Goal: Transaction & Acquisition: Obtain resource

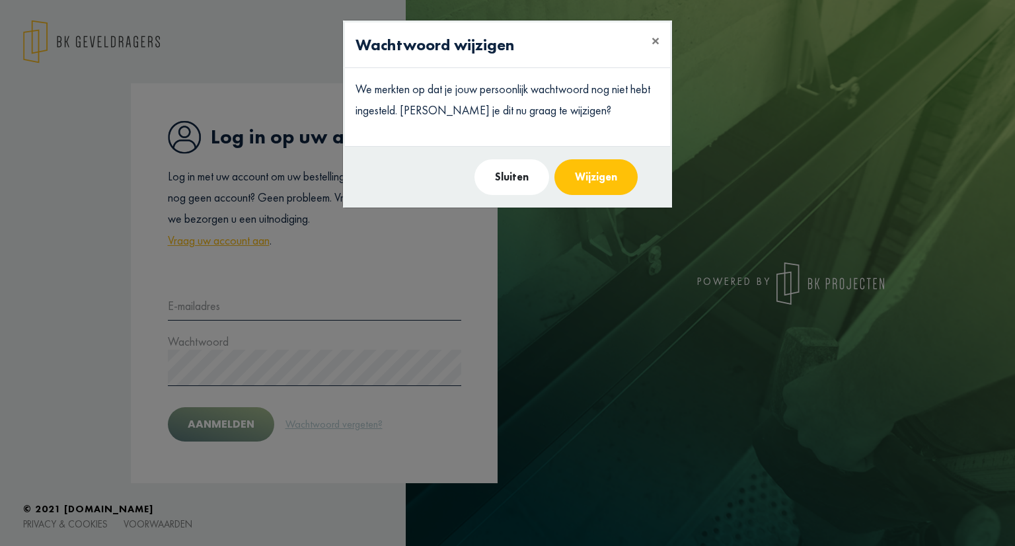
click at [519, 182] on button "Sluiten" at bounding box center [511, 177] width 75 height 36
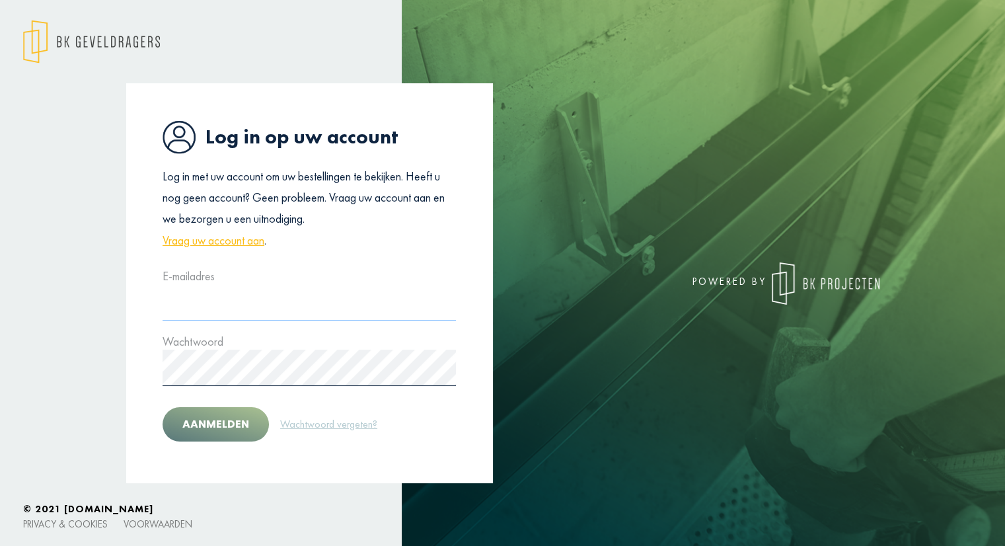
click at [206, 299] on input "text" at bounding box center [308, 302] width 293 height 36
click at [230, 299] on input "text" at bounding box center [308, 302] width 293 height 36
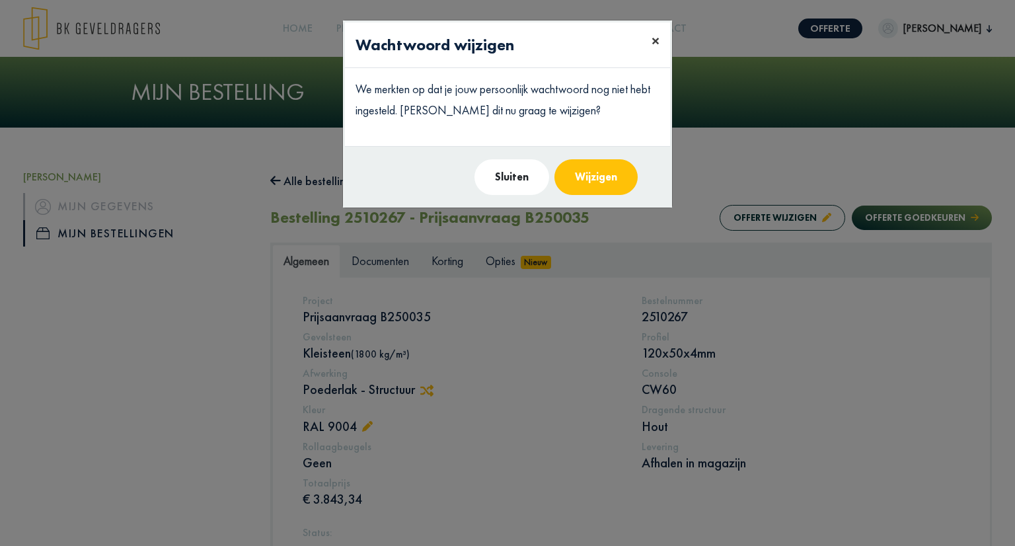
click at [657, 40] on span "×" at bounding box center [655, 40] width 8 height 20
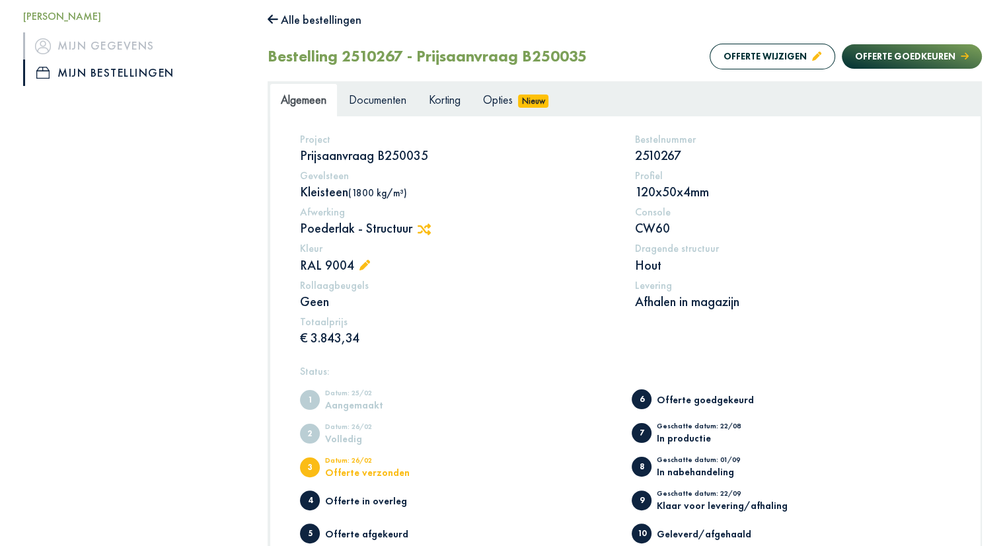
scroll to position [122, 0]
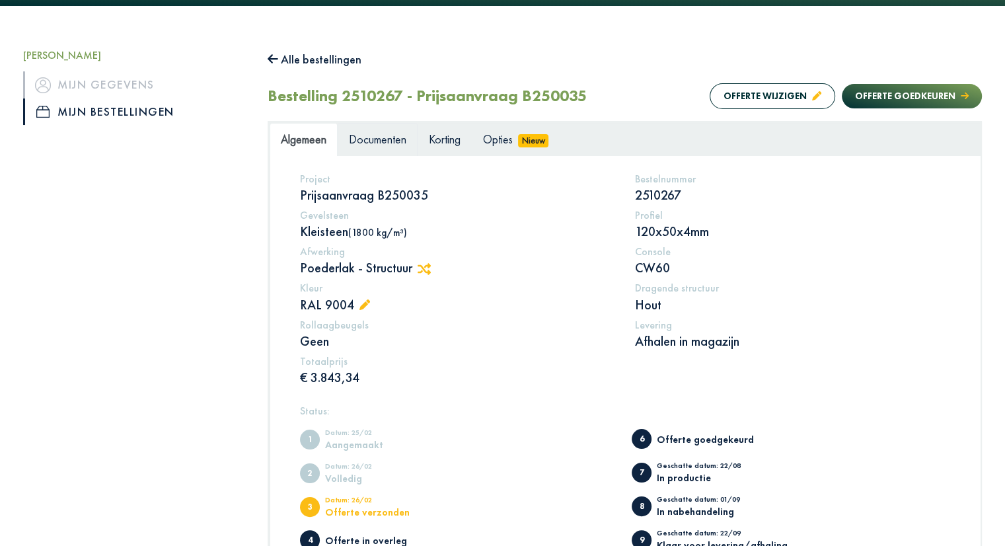
click at [381, 140] on span "Documenten" at bounding box center [377, 138] width 57 height 15
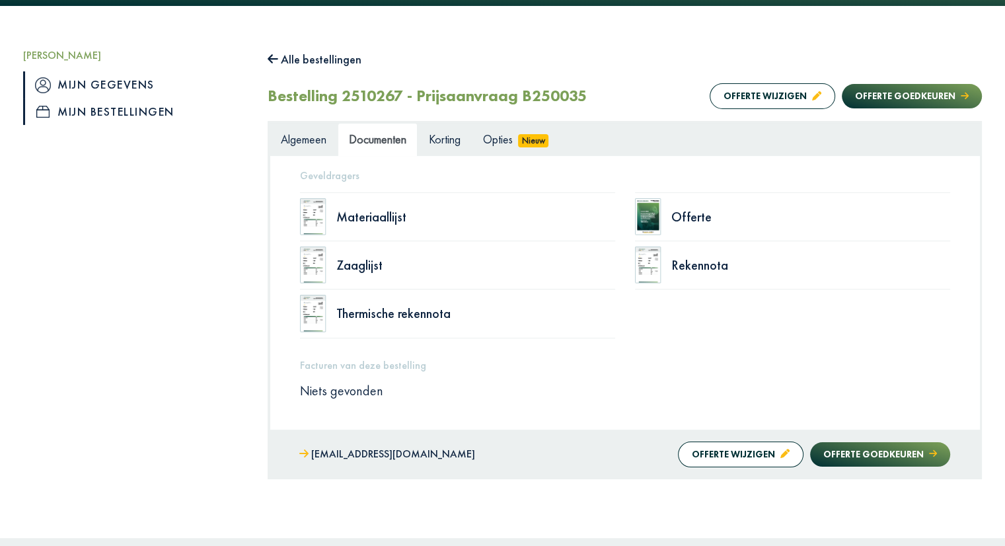
click at [129, 85] on link "Mijn gegevens" at bounding box center [135, 84] width 225 height 26
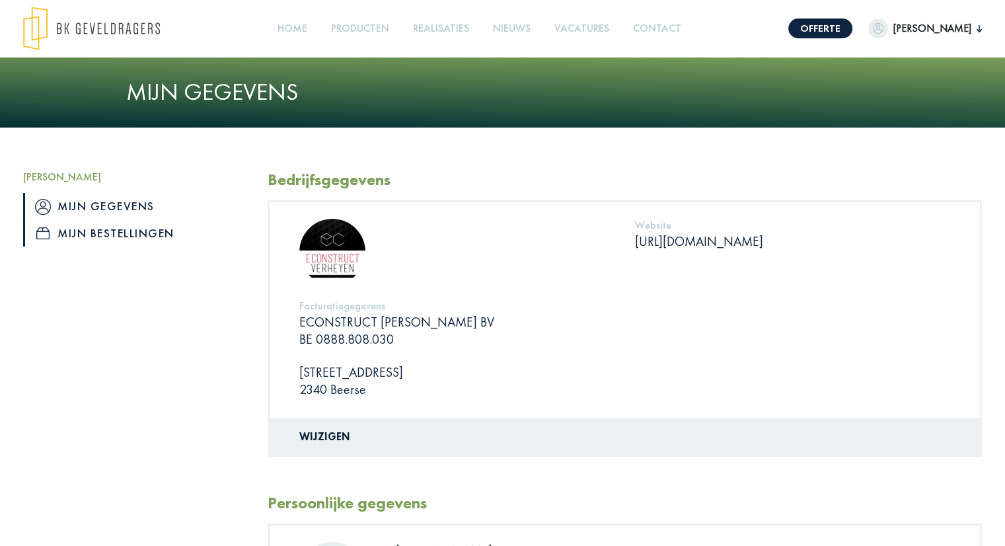
click at [141, 231] on link "Mijn bestellingen" at bounding box center [135, 233] width 225 height 26
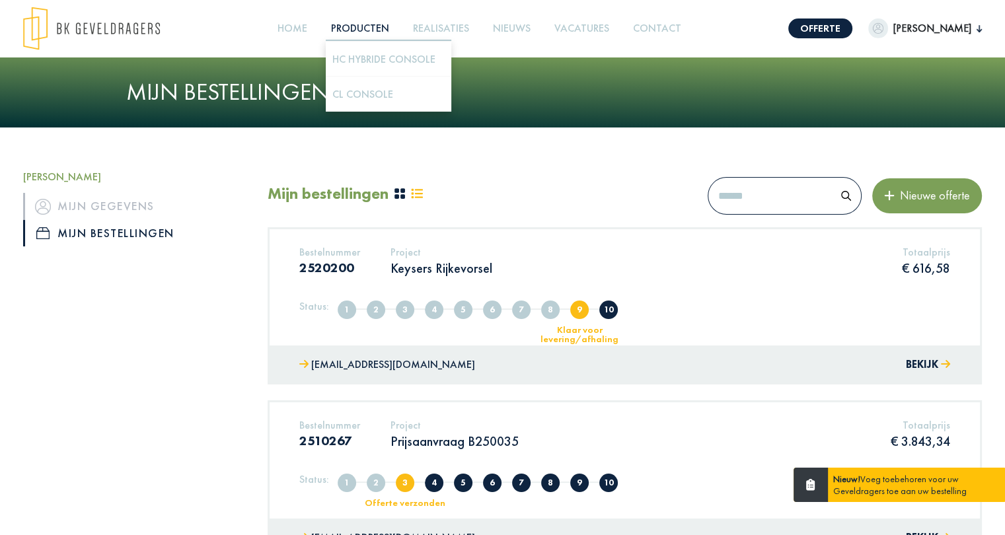
click at [391, 27] on link "Producten +" at bounding box center [360, 29] width 69 height 30
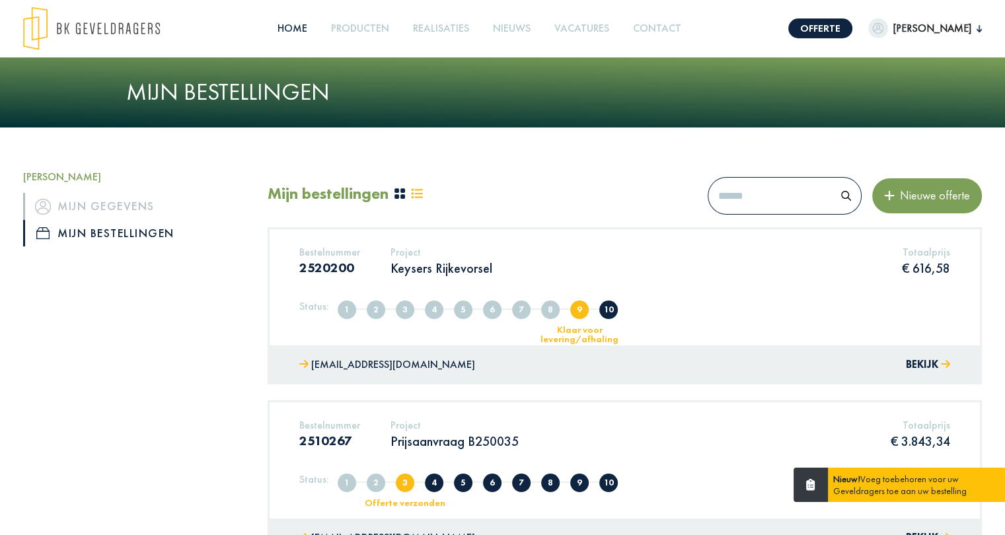
click at [312, 26] on link "Home" at bounding box center [292, 29] width 40 height 30
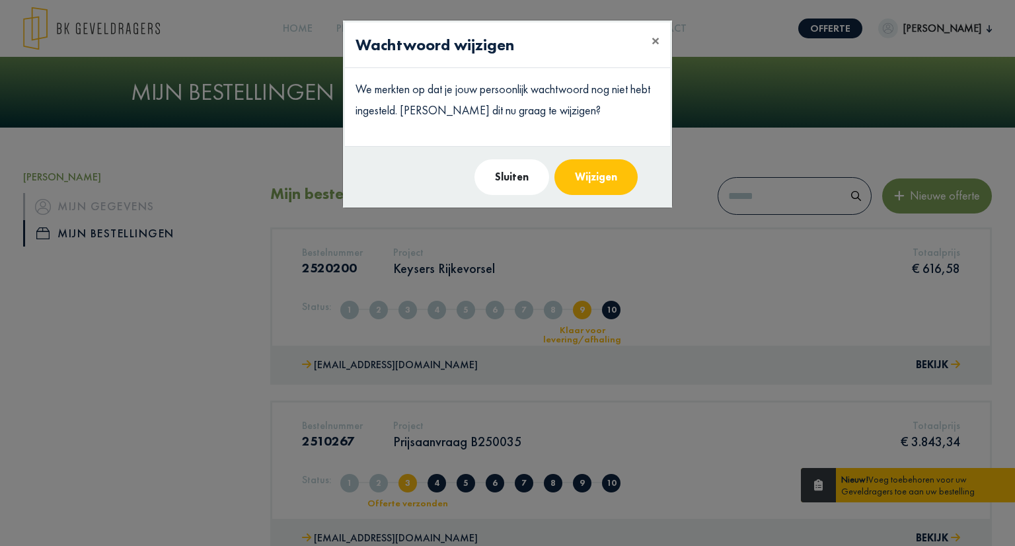
click at [506, 177] on button "Sluiten" at bounding box center [511, 177] width 75 height 36
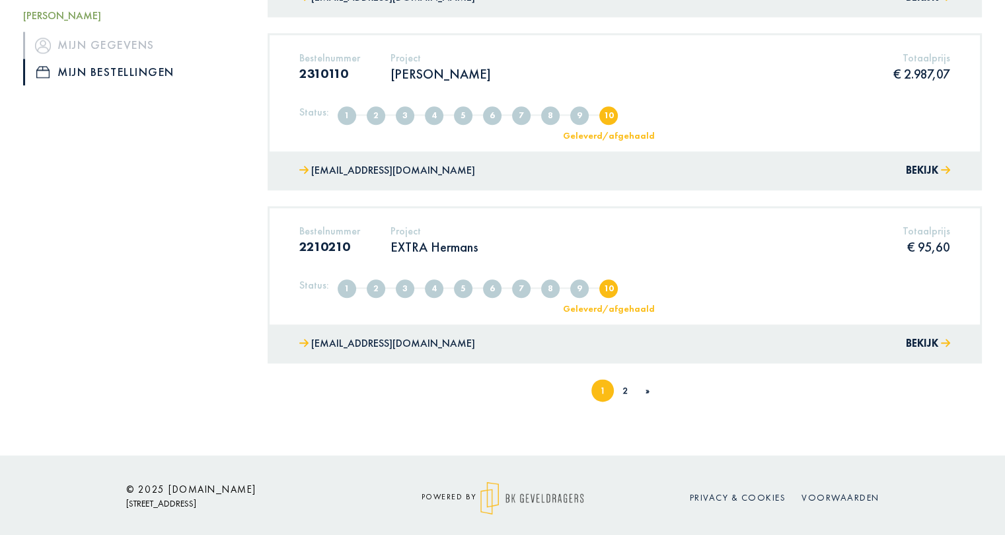
scroll to position [1582, 0]
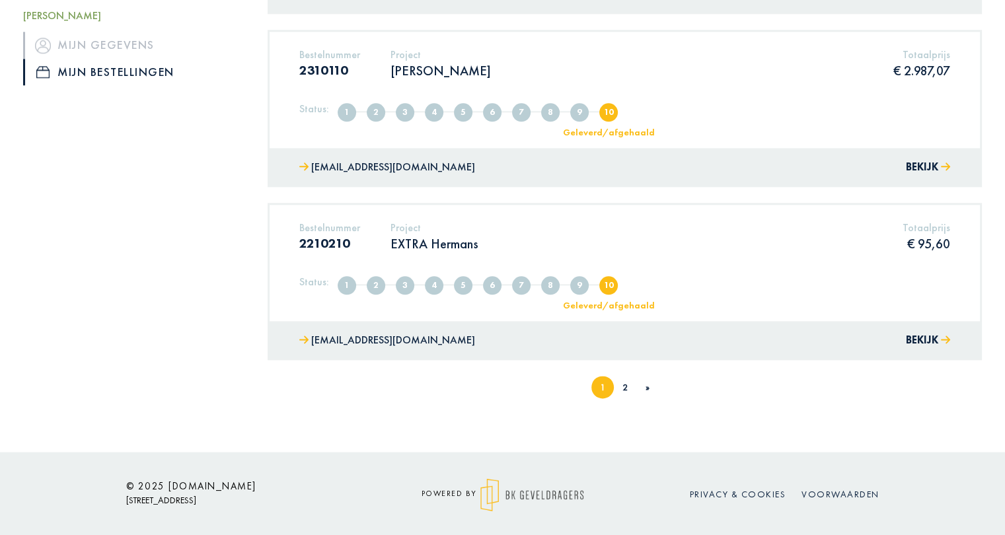
click at [624, 381] on link "2" at bounding box center [624, 387] width 5 height 12
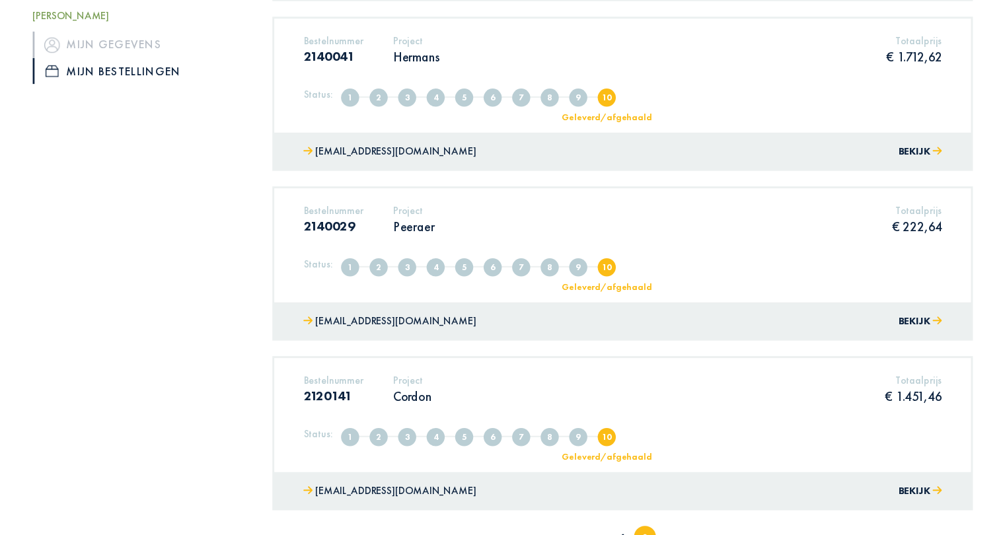
scroll to position [880, 0]
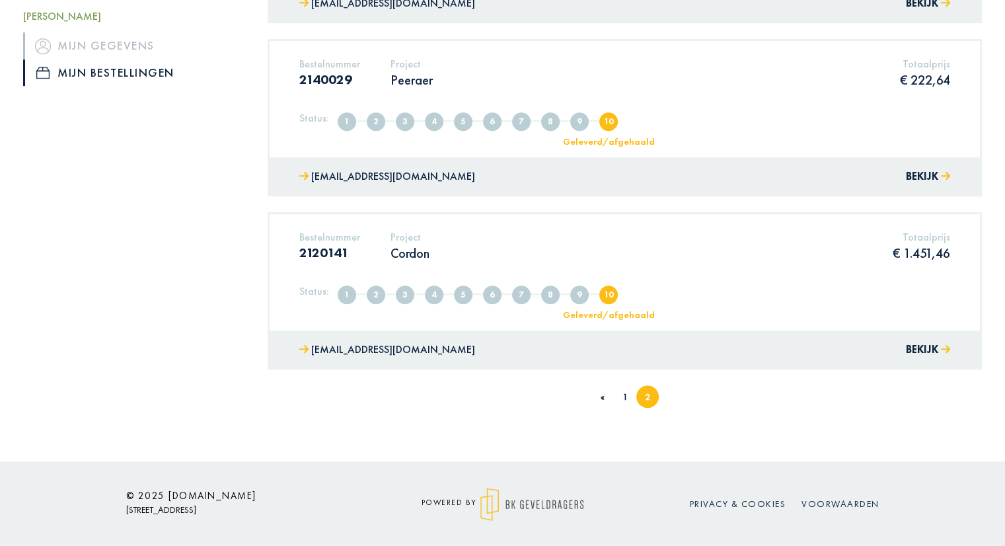
click at [624, 398] on link "1" at bounding box center [624, 396] width 5 height 12
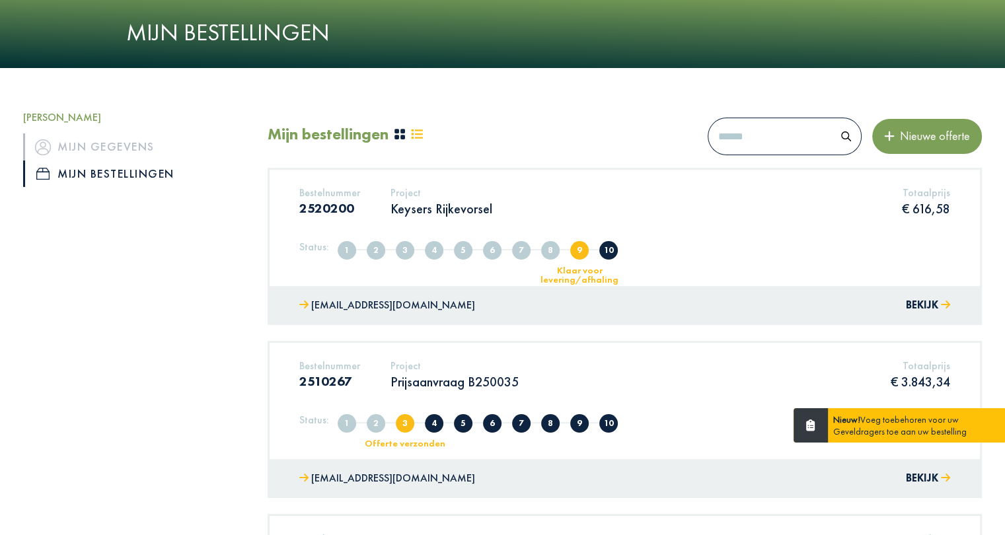
scroll to position [154, 0]
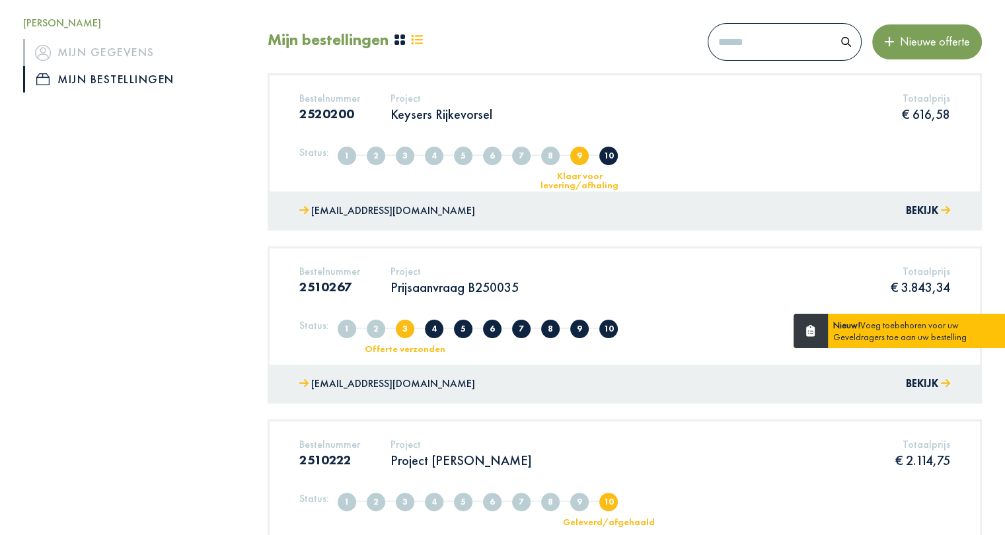
click at [433, 284] on p "Prijsaanvraag B250035" at bounding box center [454, 287] width 128 height 17
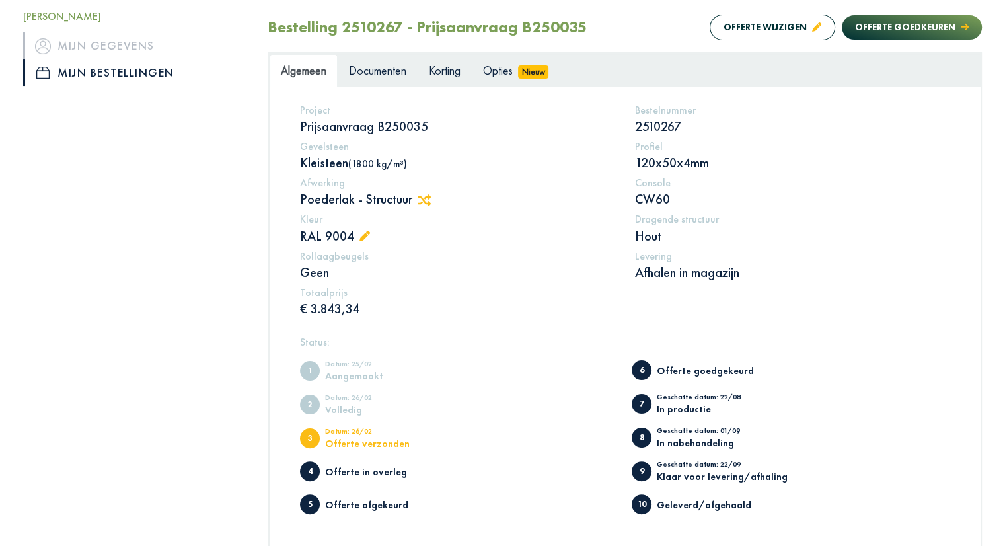
scroll to position [188, 0]
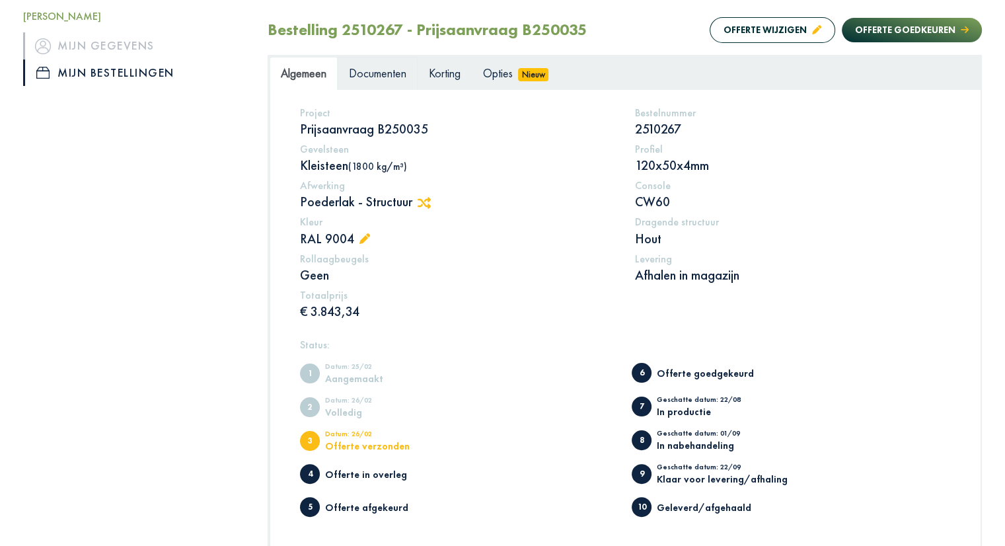
click at [383, 69] on span "Documenten" at bounding box center [377, 72] width 57 height 15
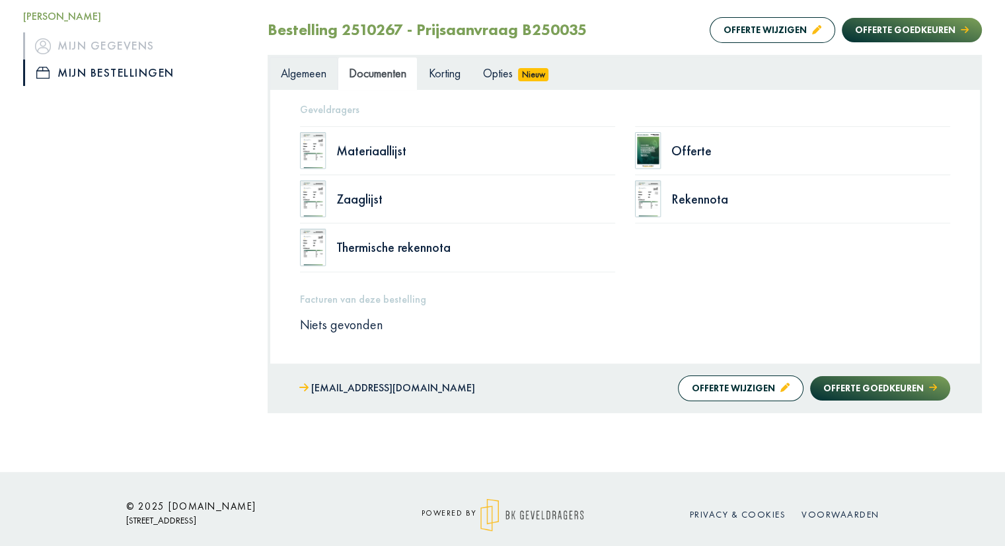
click at [290, 75] on span "Algemeen" at bounding box center [304, 72] width 46 height 15
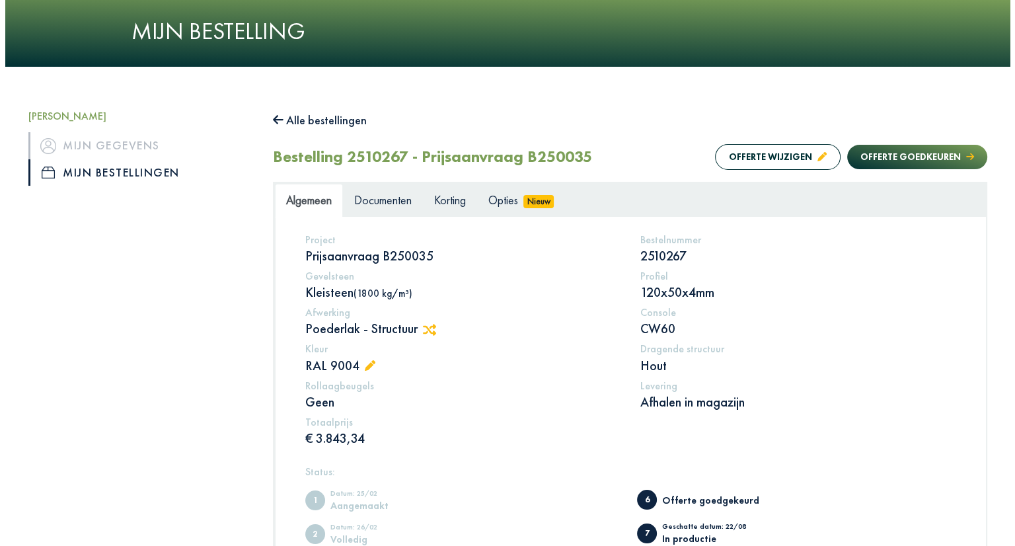
scroll to position [0, 0]
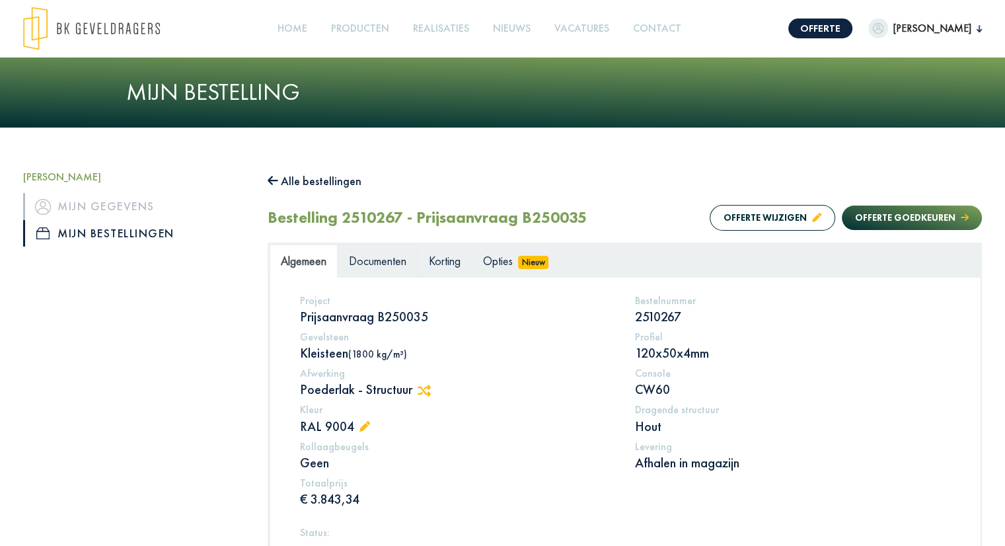
click at [396, 259] on span "Documenten" at bounding box center [377, 260] width 57 height 15
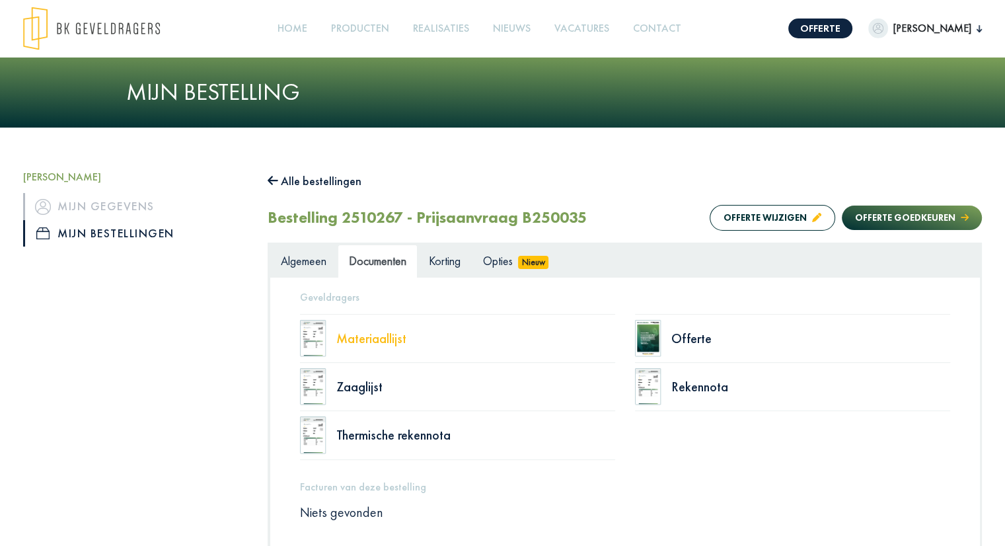
click at [380, 336] on div "Materiaallijst" at bounding box center [475, 338] width 279 height 13
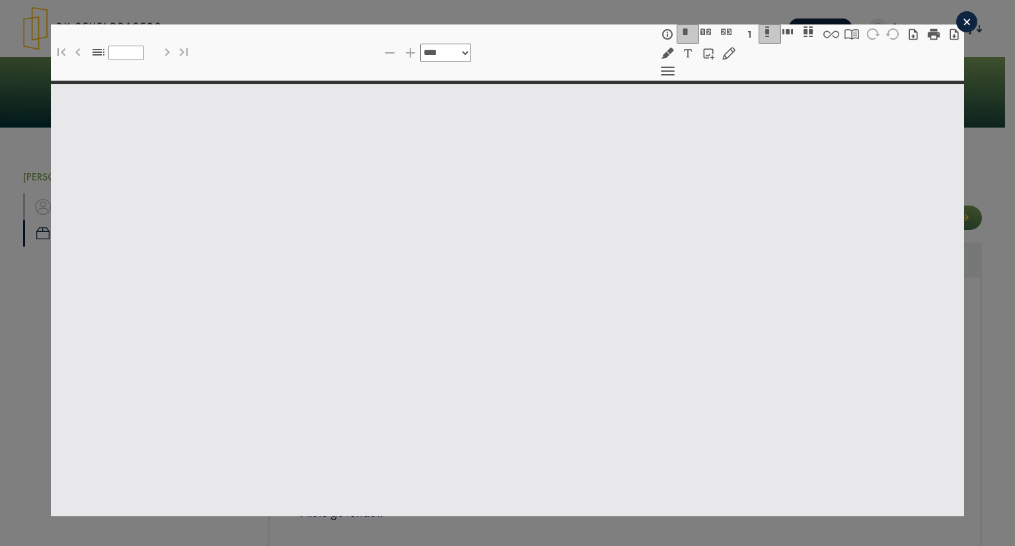
select select "******"
type input "*"
select select "****"
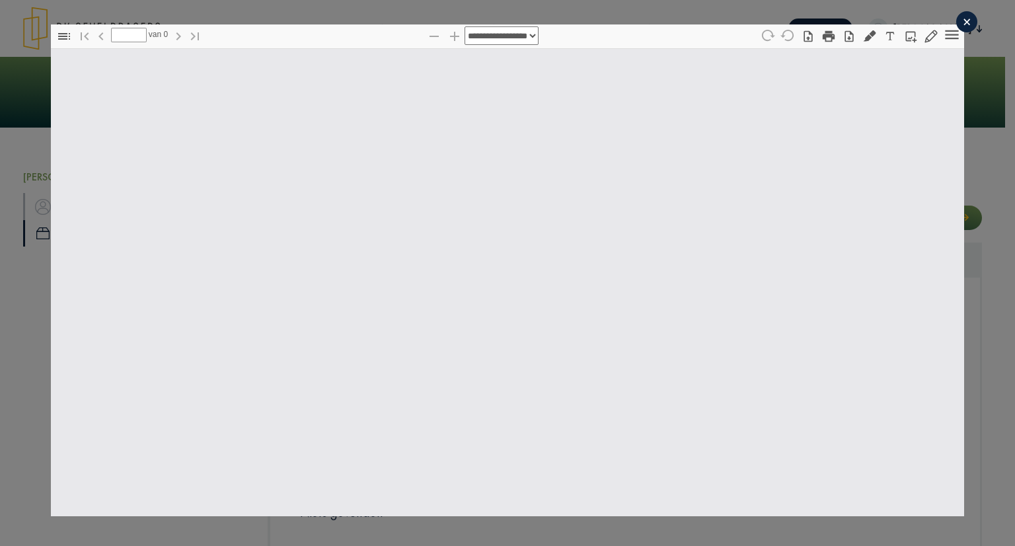
type input "*"
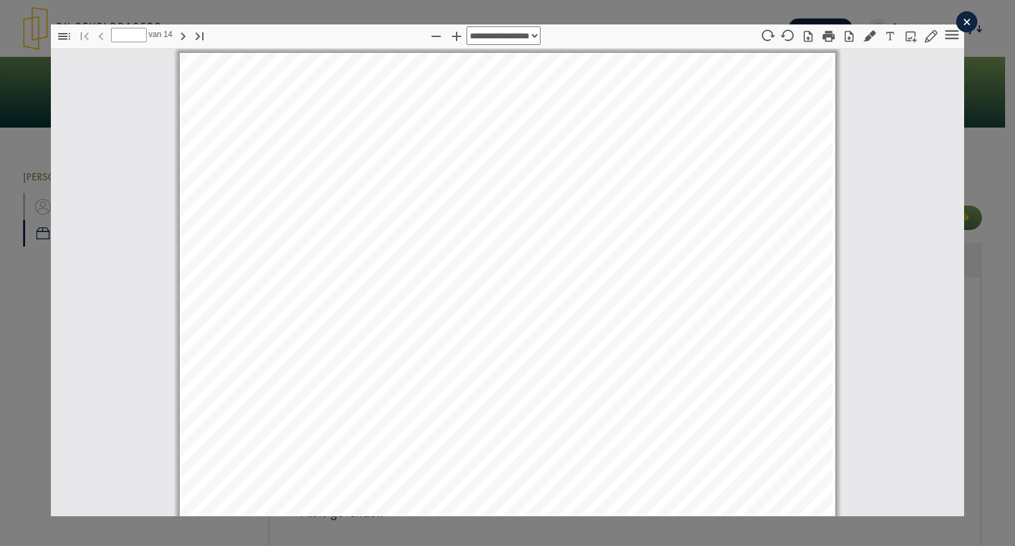
scroll to position [7, 0]
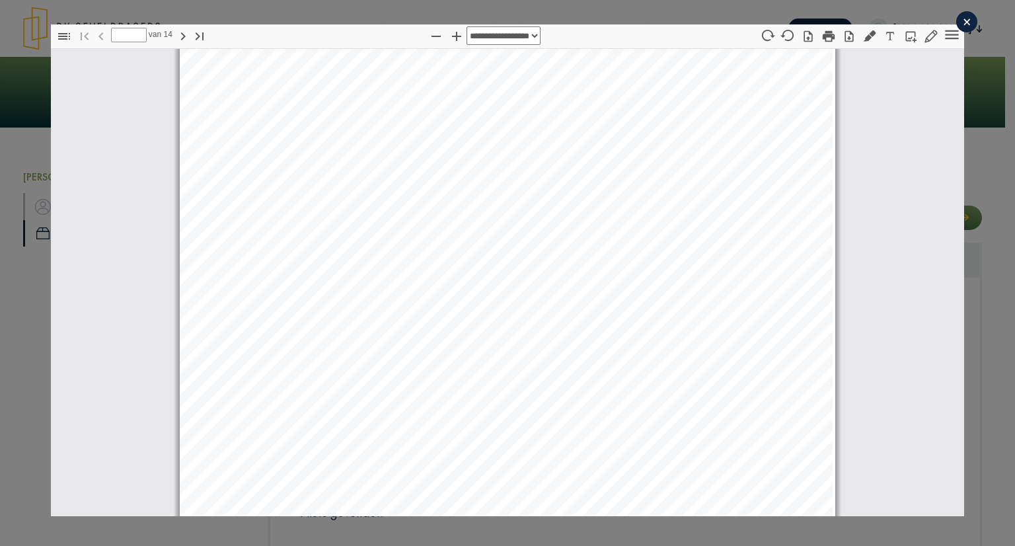
select select "****"
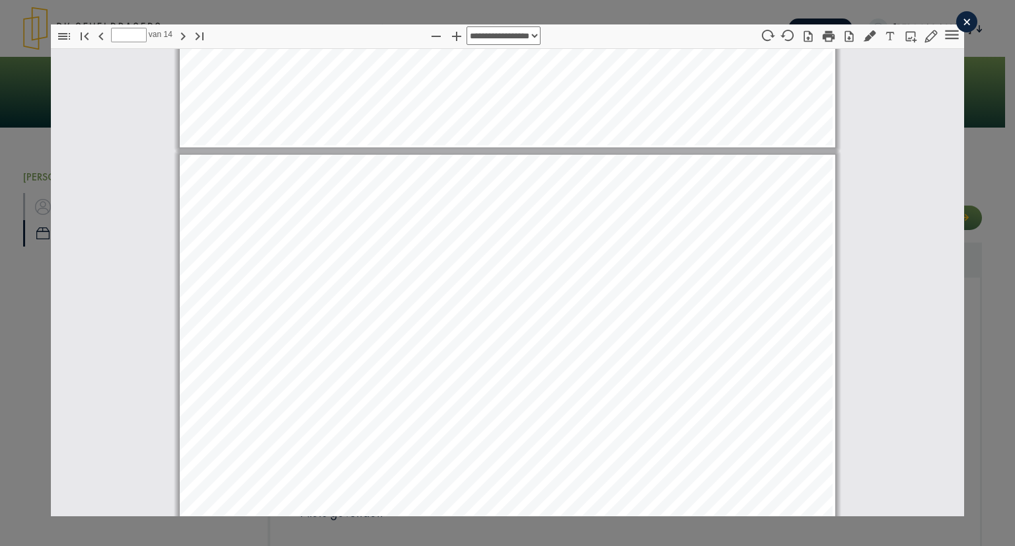
scroll to position [1783, 0]
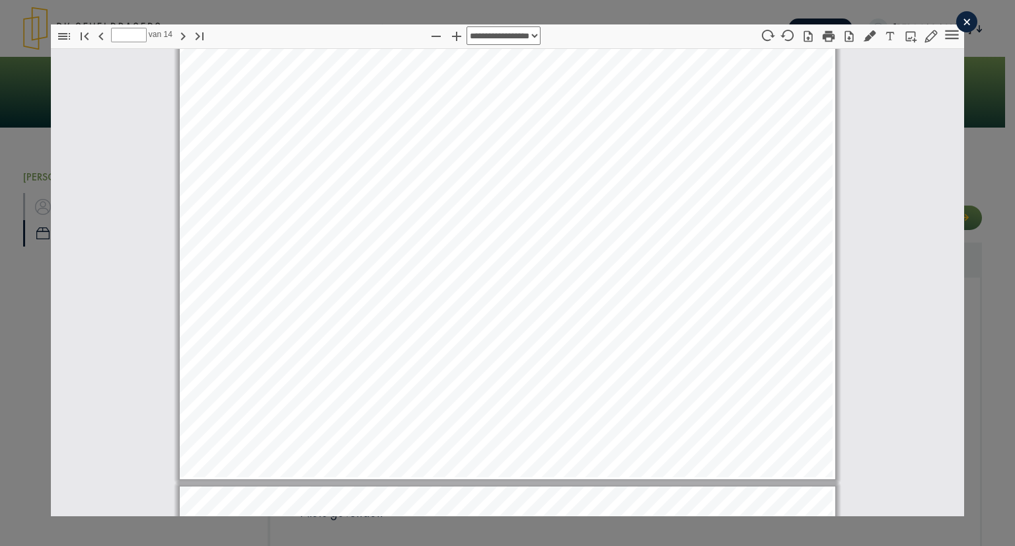
type input "*"
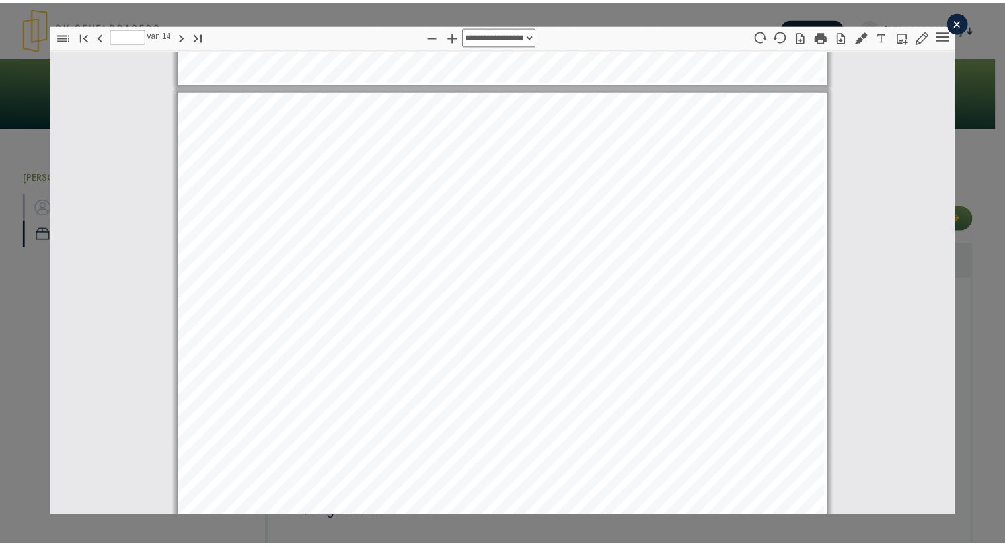
scroll to position [3897, 0]
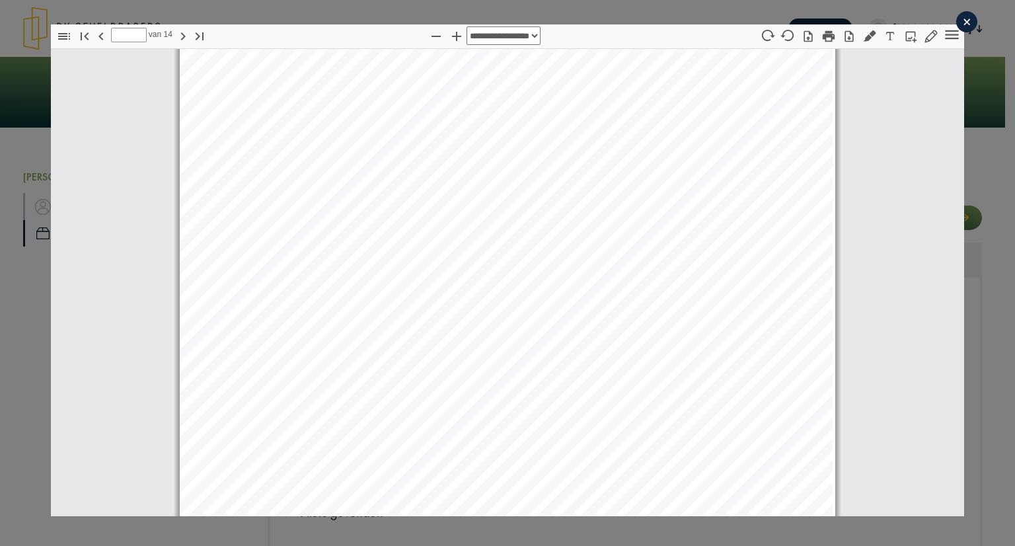
click at [958, 22] on div "×" at bounding box center [966, 21] width 21 height 21
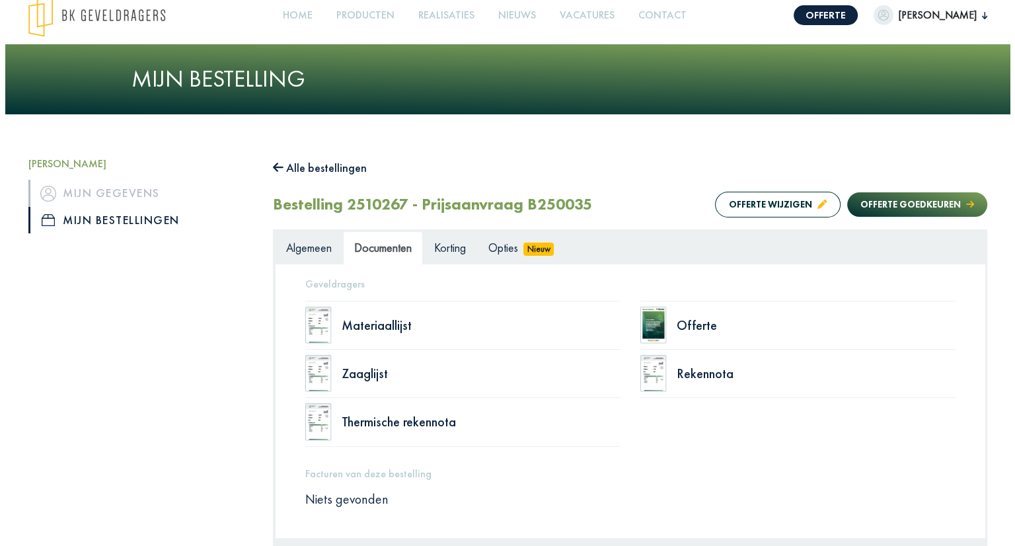
scroll to position [0, 0]
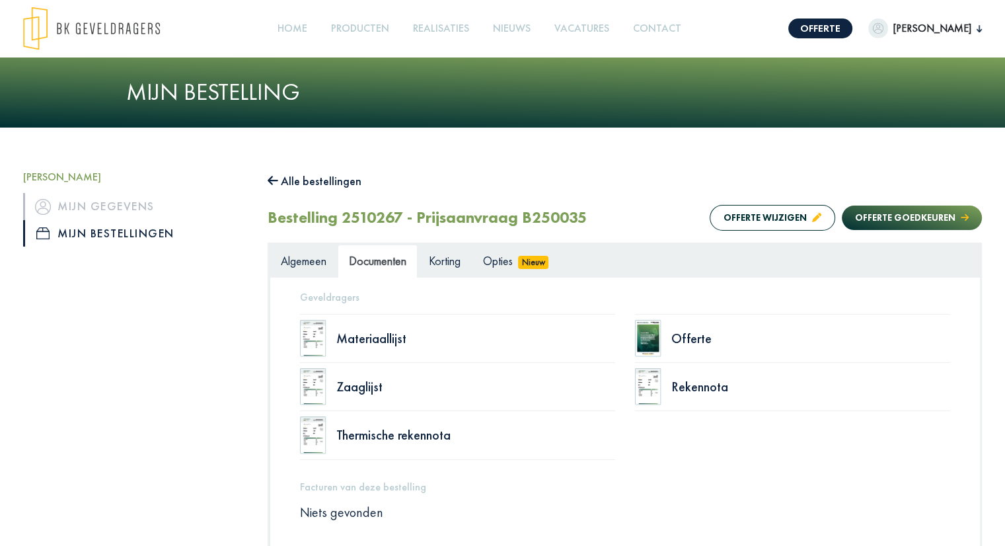
click at [670, 335] on div "Offerte" at bounding box center [792, 338] width 315 height 49
click at [684, 341] on div "Offerte" at bounding box center [810, 338] width 279 height 13
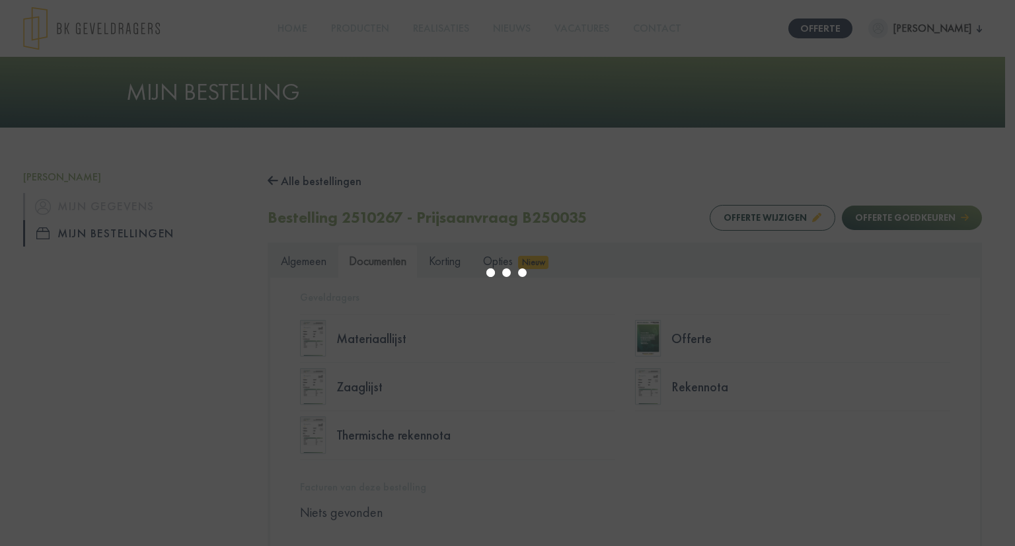
type input "*"
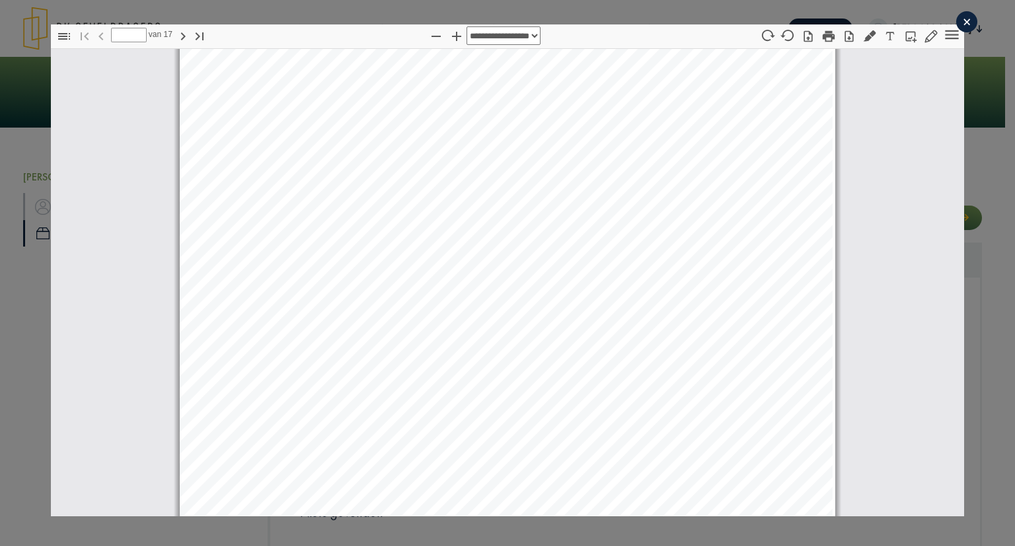
select select "****"
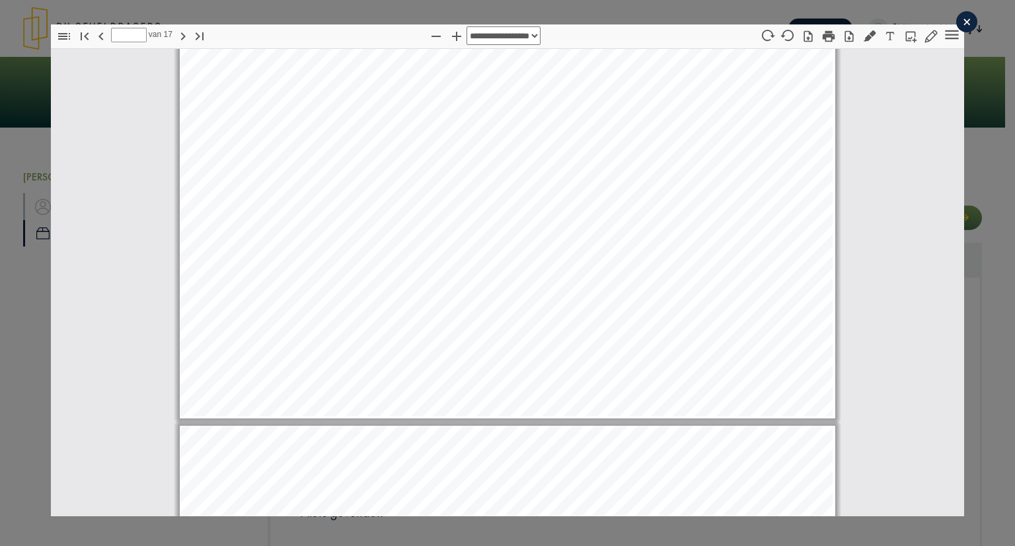
type input "*"
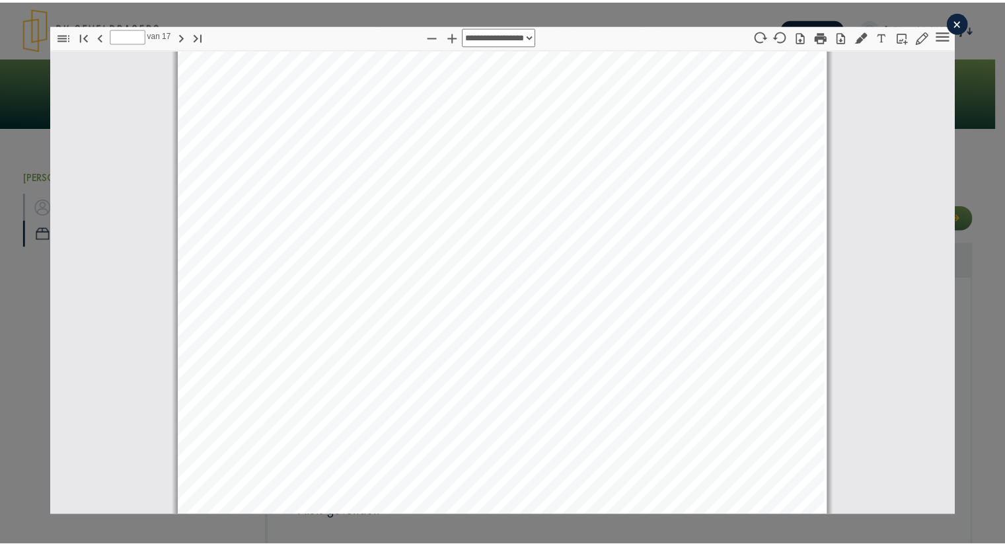
scroll to position [4762, 0]
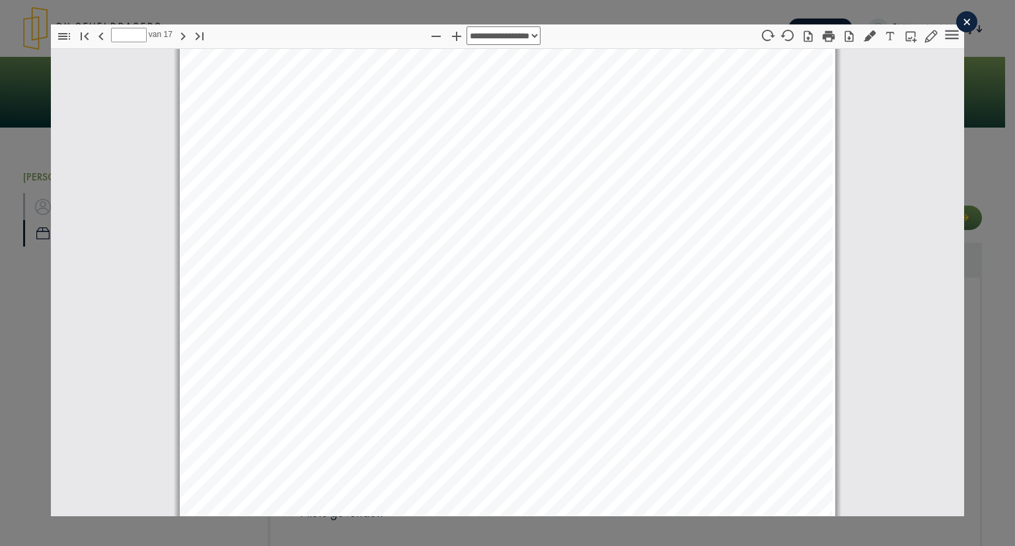
click at [956, 23] on div "×" at bounding box center [966, 21] width 21 height 21
